Goal: Obtain resource: Download file/media

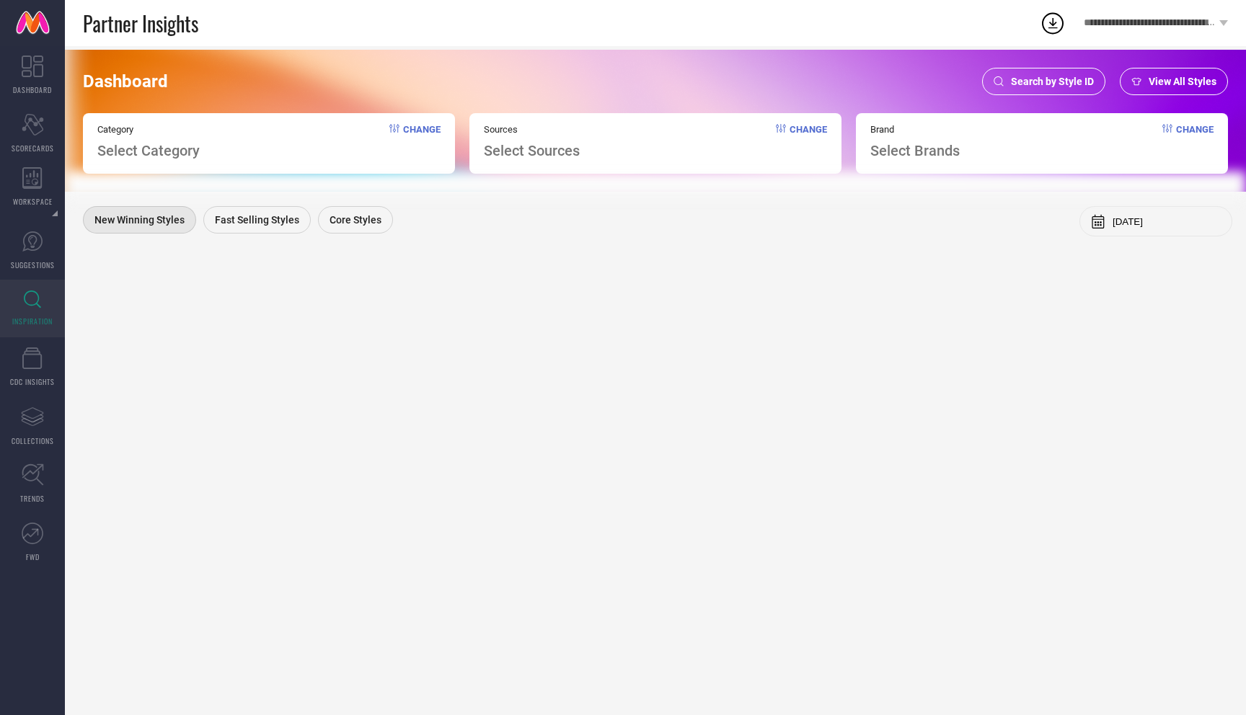
click at [1063, 81] on span "Search by Style ID" at bounding box center [1052, 82] width 83 height 12
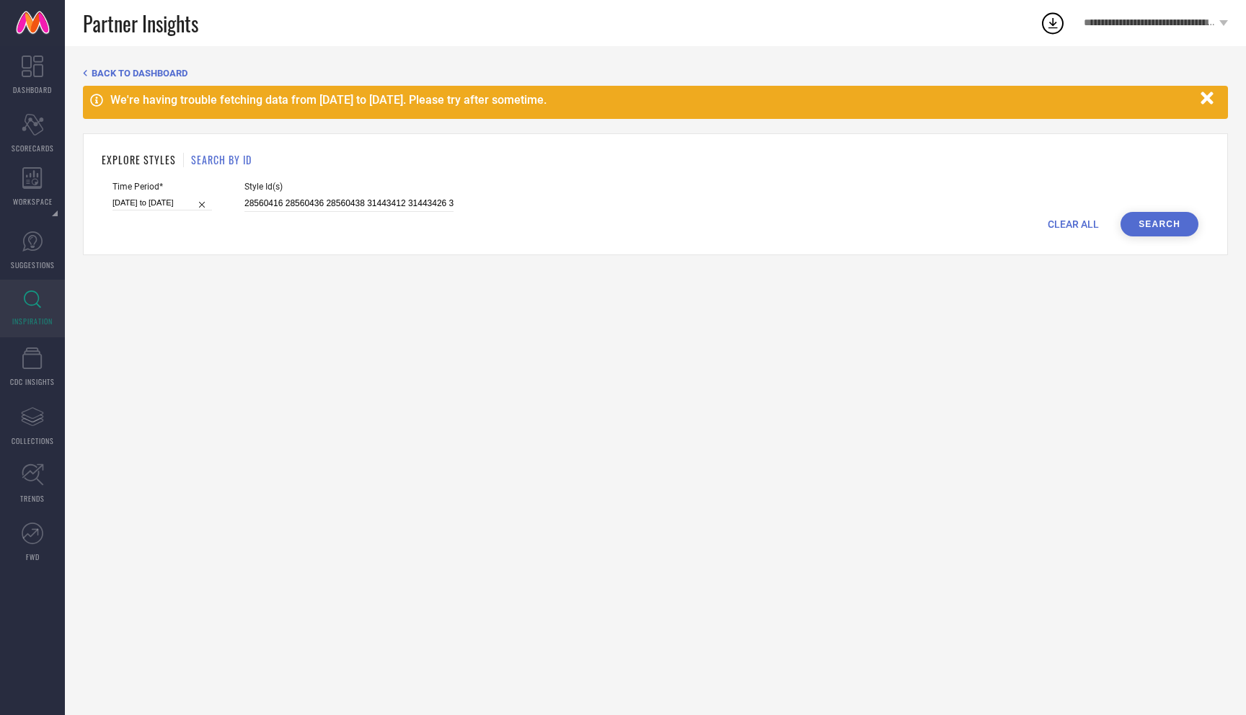
click at [289, 194] on div "Style Id(s) 28560416 28560436 28560438 31443412 31443426 31443453 31443421 2856…" at bounding box center [348, 197] width 209 height 30
click at [289, 200] on input "28560416 28560436 28560438 31443412 31443426 31443453 31443421 28560428 2856044…" at bounding box center [348, 203] width 209 height 17
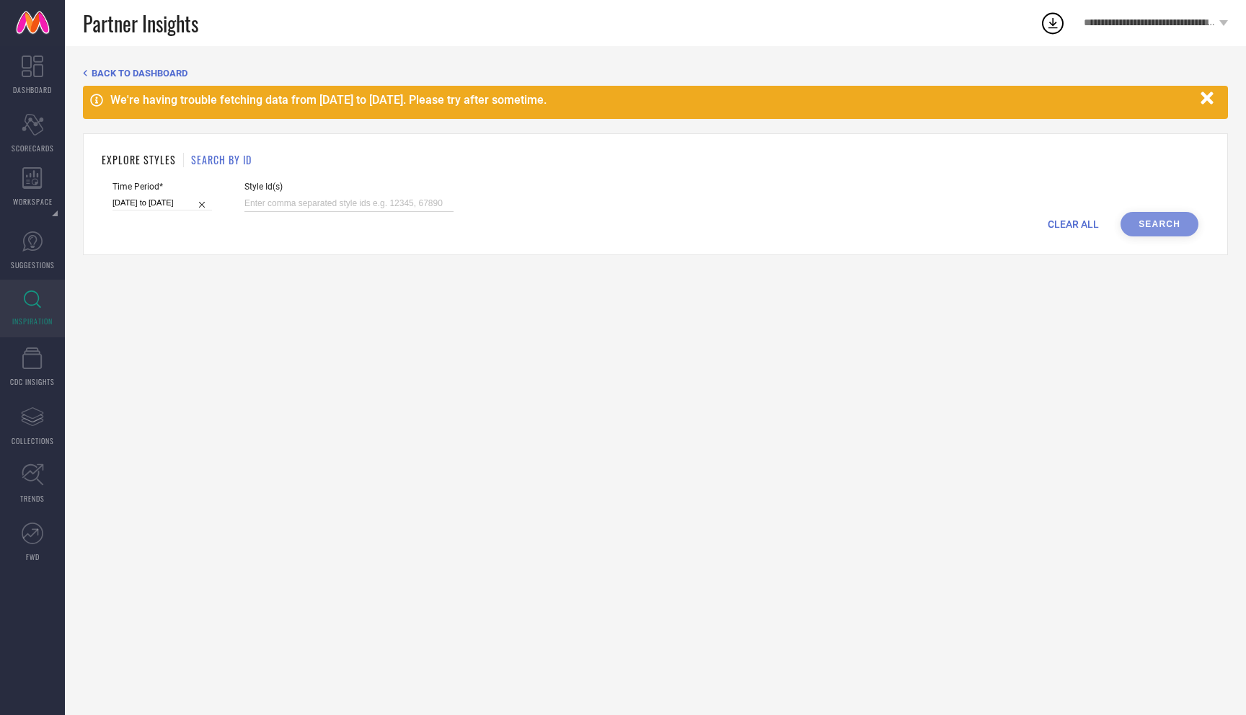
paste input "13802494, 21264230, 22631394, 22631414, 22631422, 22631426, 22631446, 22631460,…"
type input "13802494, 21264230, 22631394, 22631414, 22631422, 22631426, 22631446, 22631460,…"
click at [1161, 216] on button "Search" at bounding box center [1159, 224] width 78 height 25
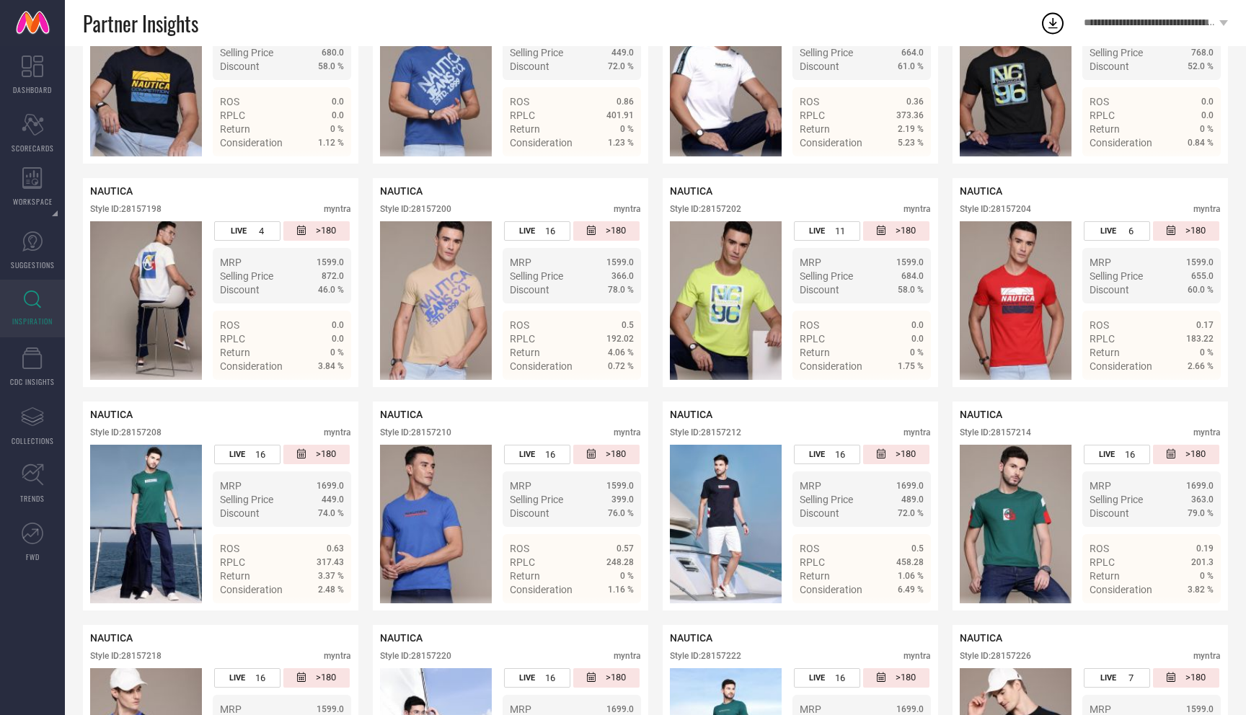
scroll to position [5210, 0]
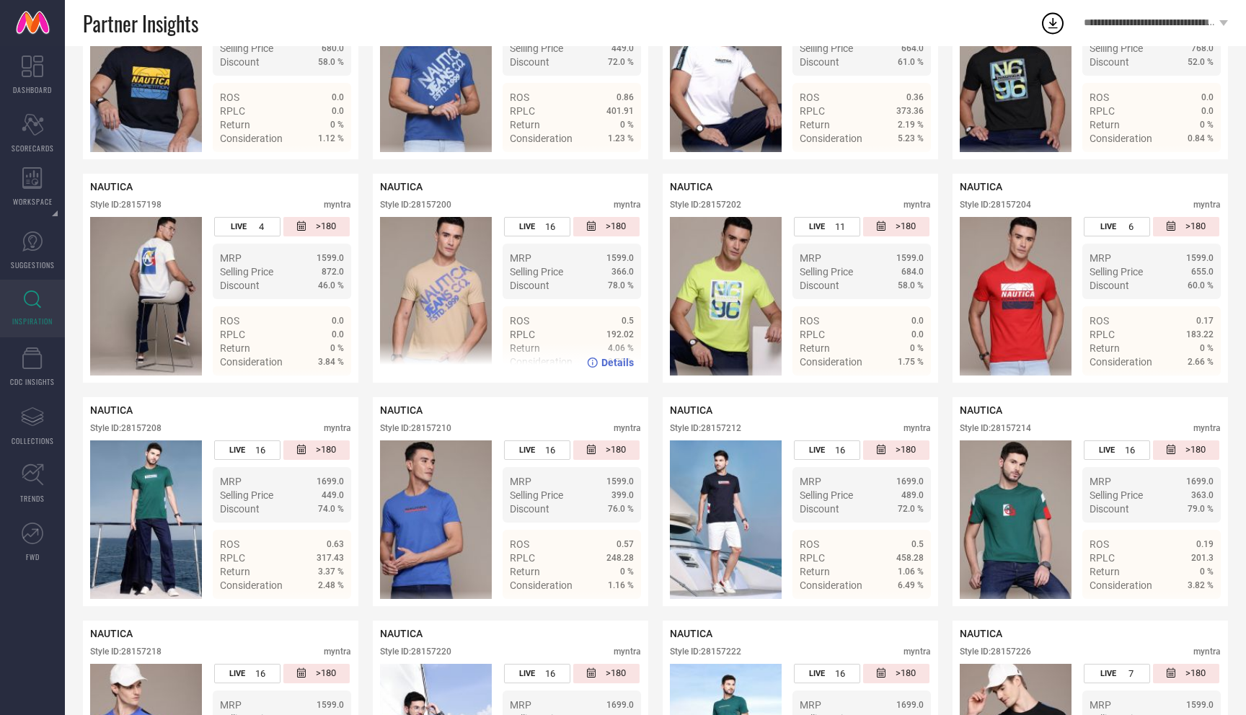
click at [500, 278] on div "LIVE 16 >180 MRP 1599.0 Selling Price 366.0 Discount 78.0 % ROS 0.5 RPLC 192.02…" at bounding box center [510, 296] width 261 height 159
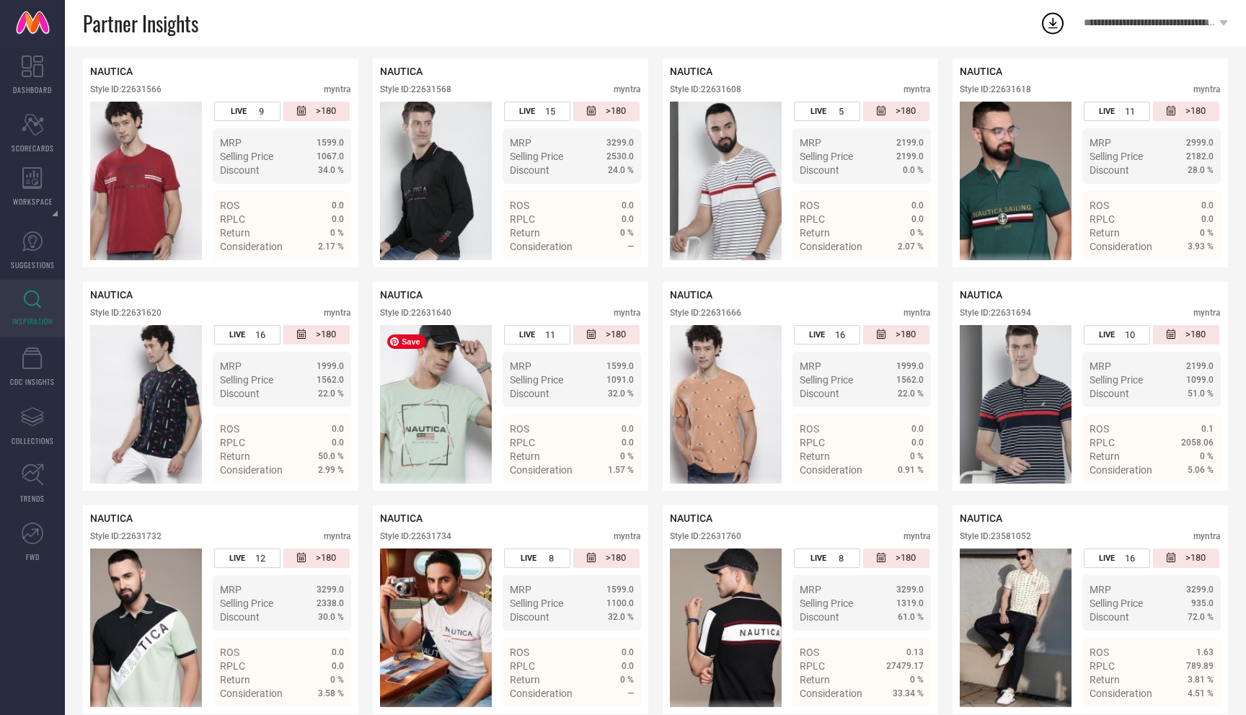
scroll to position [0, 0]
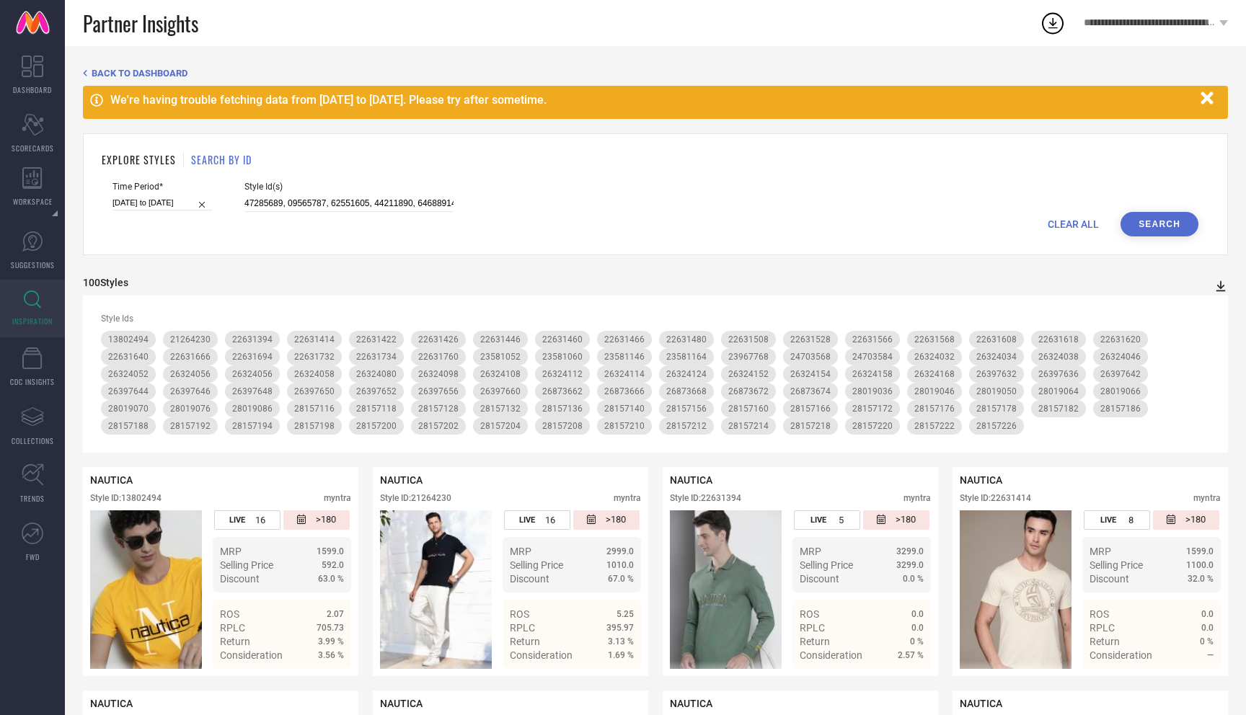
click at [1216, 285] on icon at bounding box center [1220, 286] width 9 height 11
click at [1199, 328] on span "CSV" at bounding box center [1205, 333] width 17 height 10
click at [1055, 25] on icon at bounding box center [1052, 23] width 26 height 26
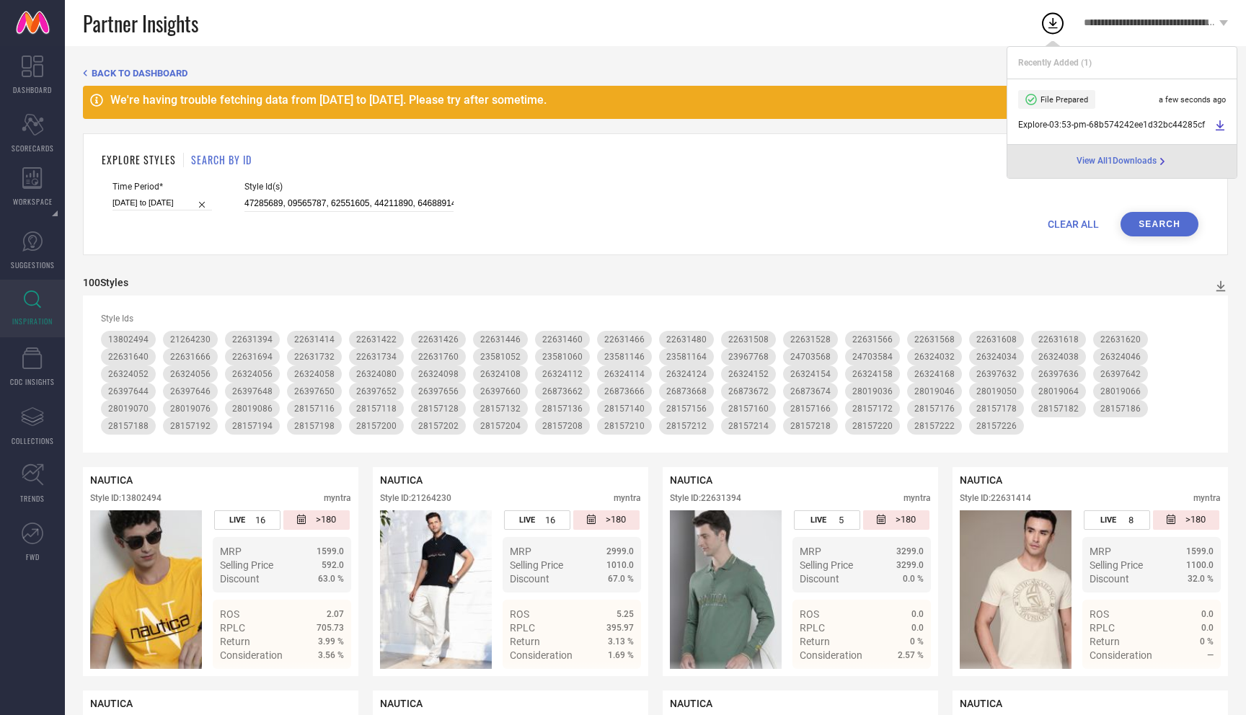
click at [676, 283] on div "100 Styles" at bounding box center [655, 286] width 1145 height 19
